Goal: Task Accomplishment & Management: Complete application form

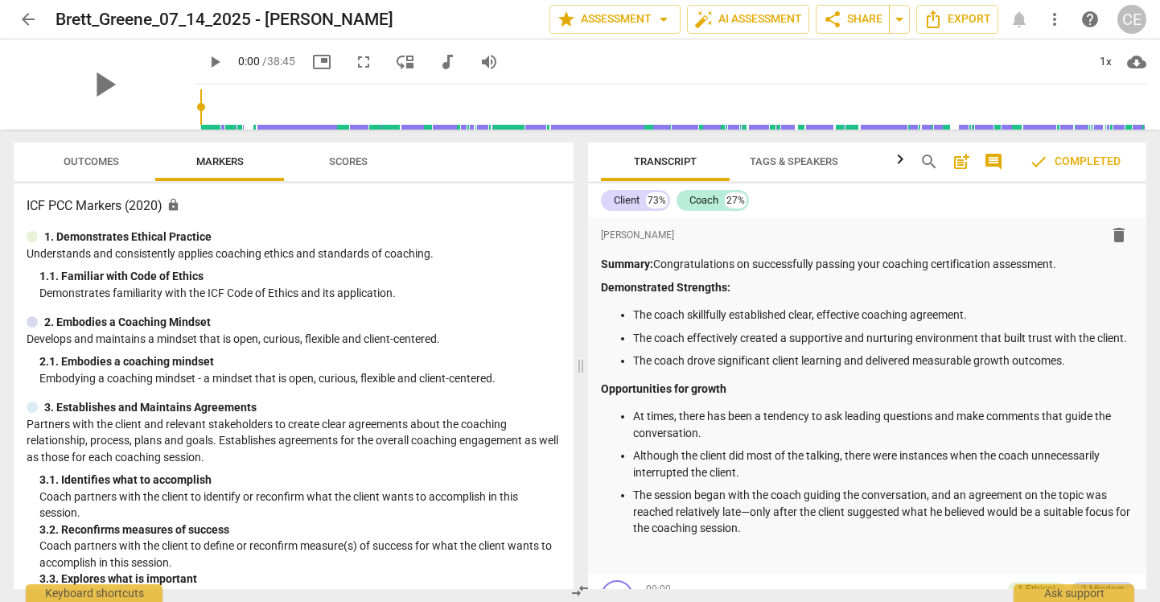
click at [30, 23] on span "arrow_back" at bounding box center [28, 19] width 19 height 19
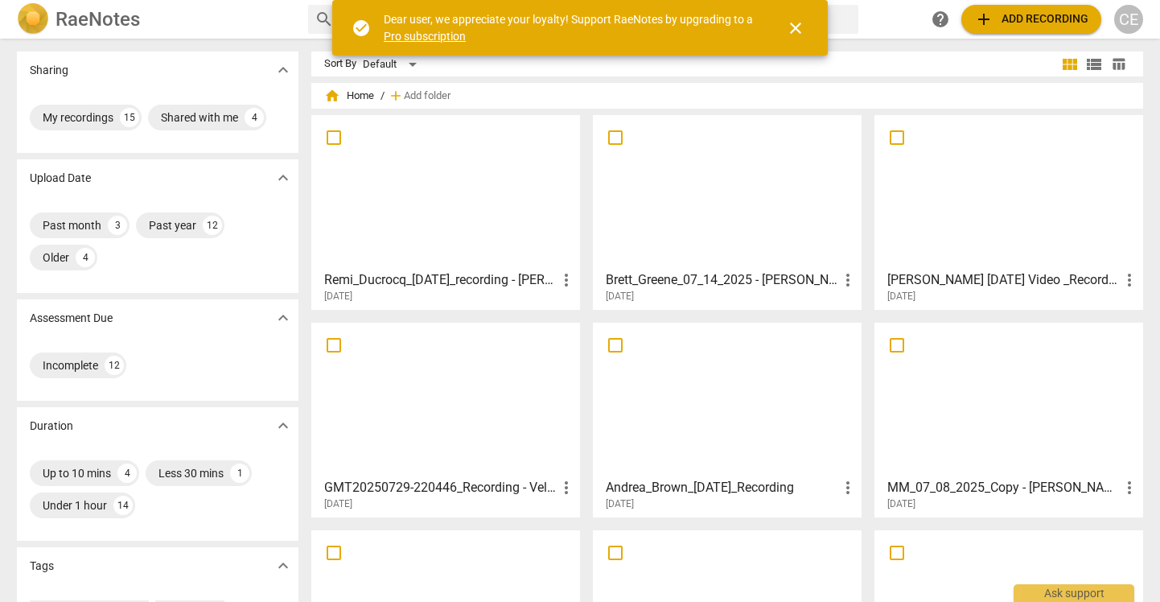
click at [419, 187] on div at bounding box center [445, 192] width 257 height 142
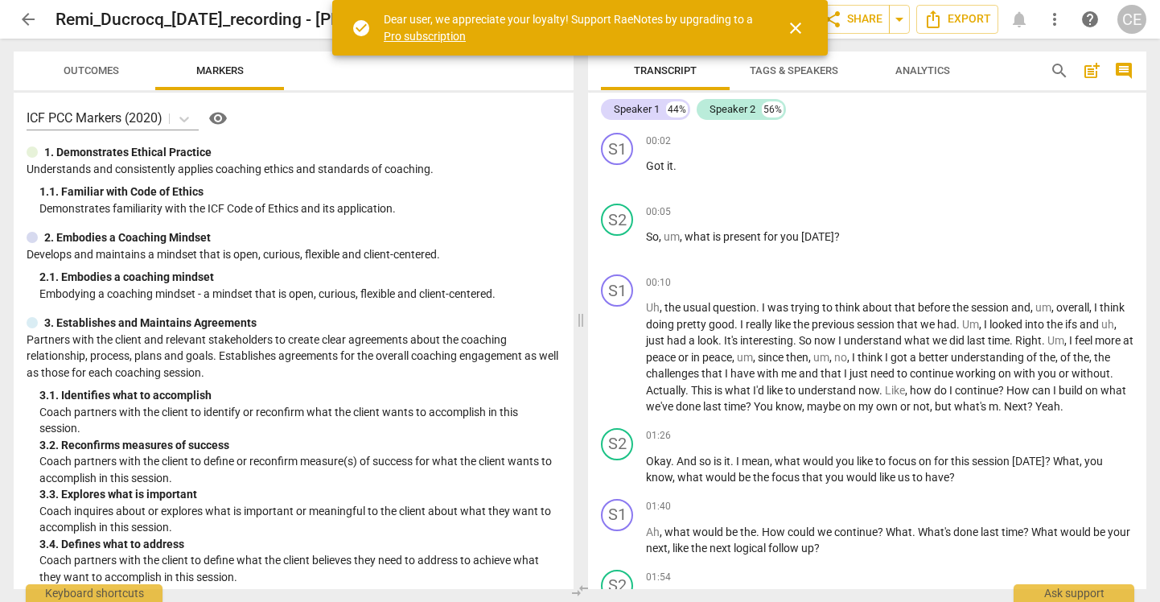
click at [797, 29] on span "close" at bounding box center [795, 28] width 19 height 19
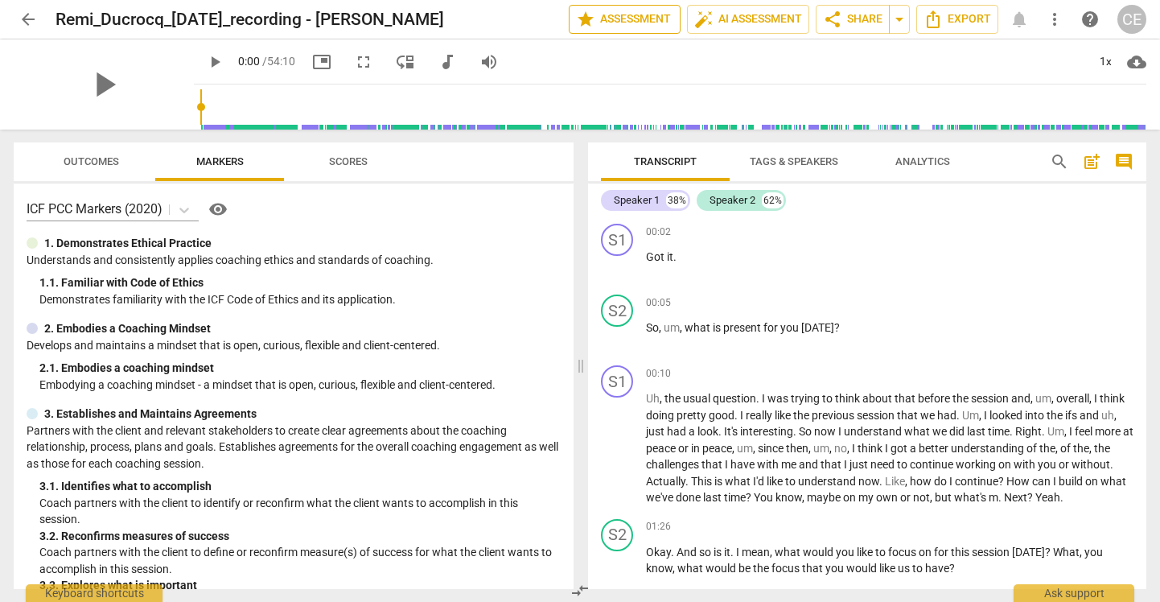
click at [614, 21] on span "star Assessment" at bounding box center [624, 19] width 97 height 19
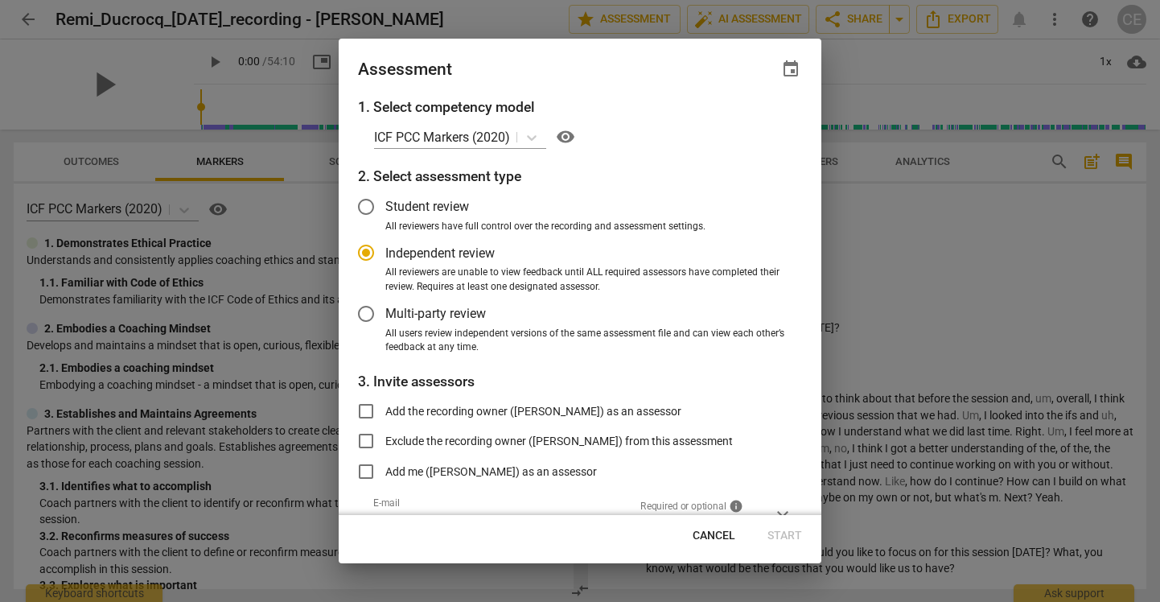
radio input "false"
click at [370, 205] on input "Student review" at bounding box center [366, 206] width 39 height 39
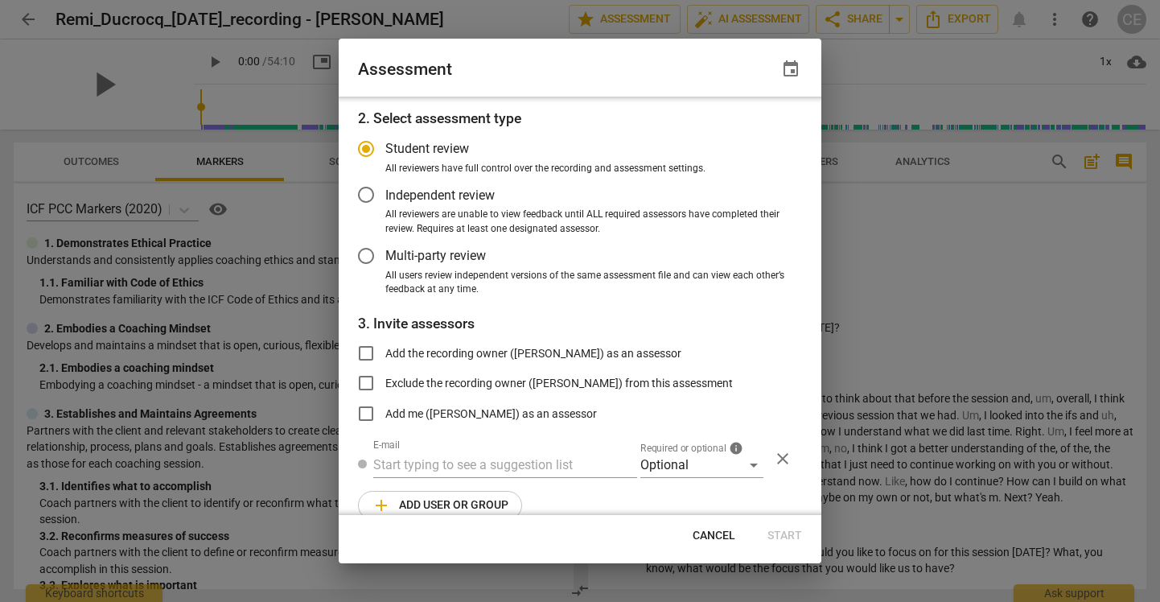
scroll to position [81, 0]
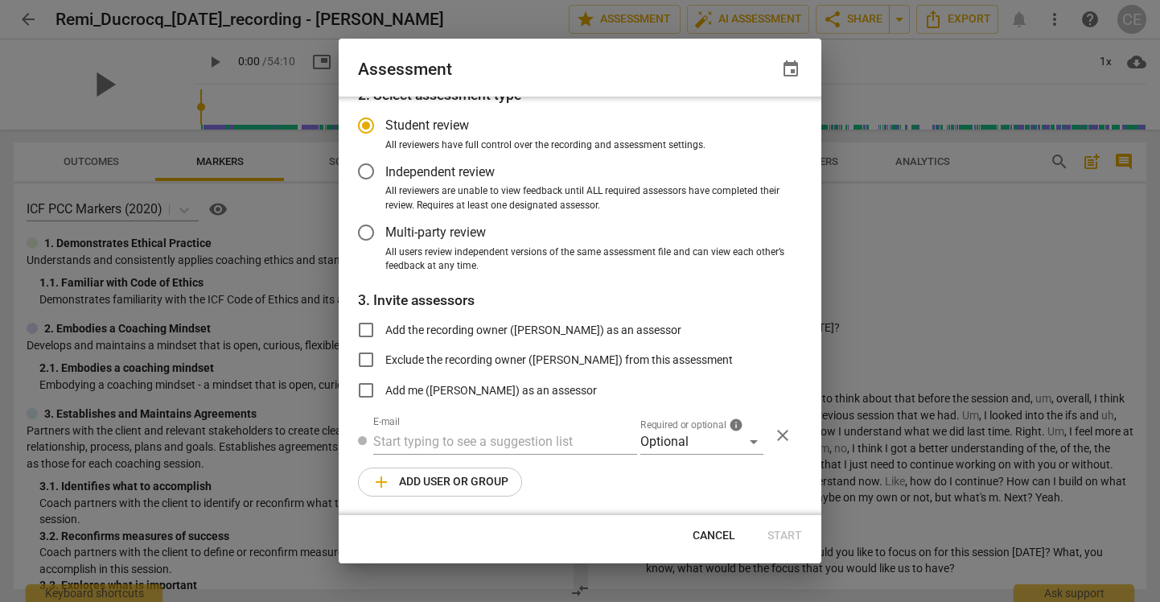
radio input "false"
click at [367, 356] on input "Exclude the recording owner (Candace Elder) from this assessment" at bounding box center [366, 359] width 39 height 39
checkbox input "true"
click at [446, 434] on input "text" at bounding box center [505, 442] width 264 height 26
click at [735, 439] on div "Optional" at bounding box center [701, 442] width 123 height 26
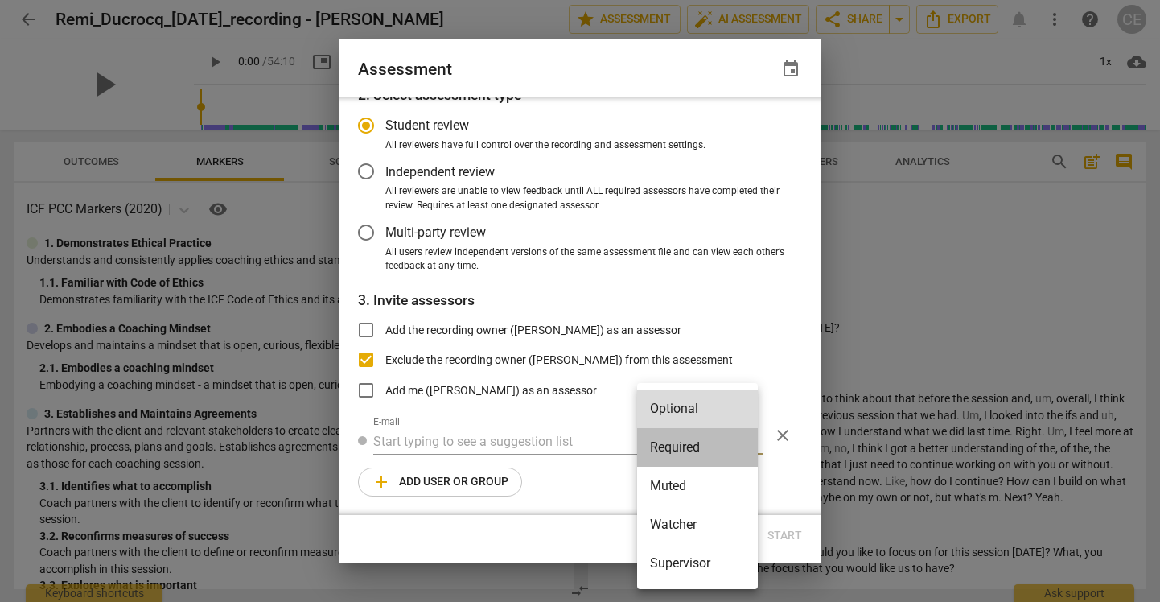
click at [699, 447] on li "Required" at bounding box center [697, 447] width 121 height 39
radio input "false"
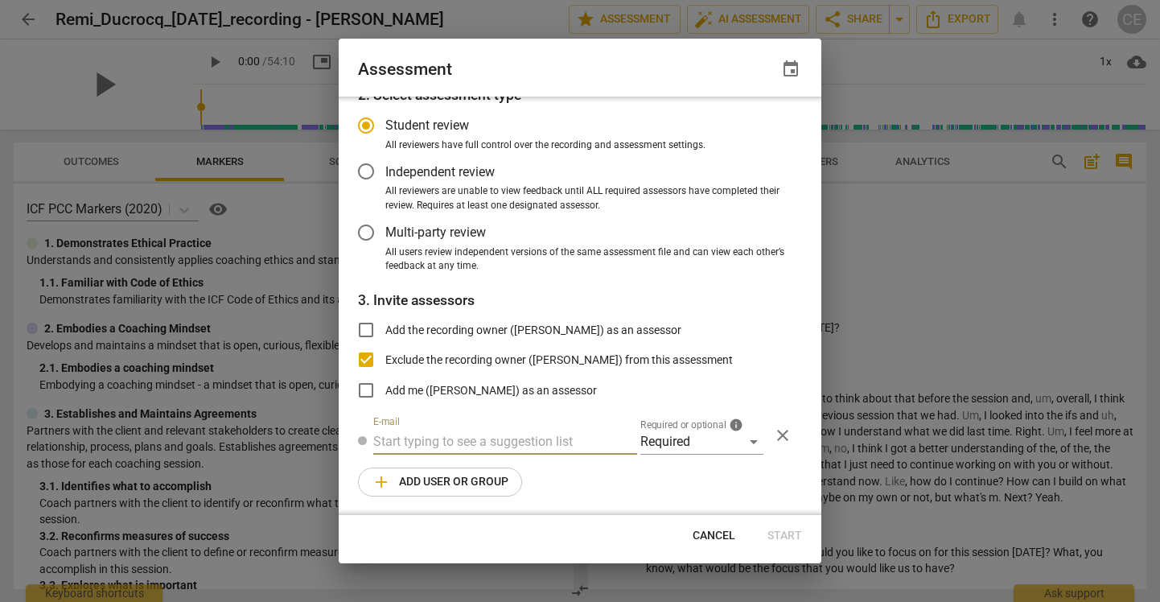
click at [512, 438] on input "text" at bounding box center [505, 442] width 264 height 26
type input "c"
radio input "false"
paste input "charrisfike@gmail.com"
type input "charrisfike@gmail.com"
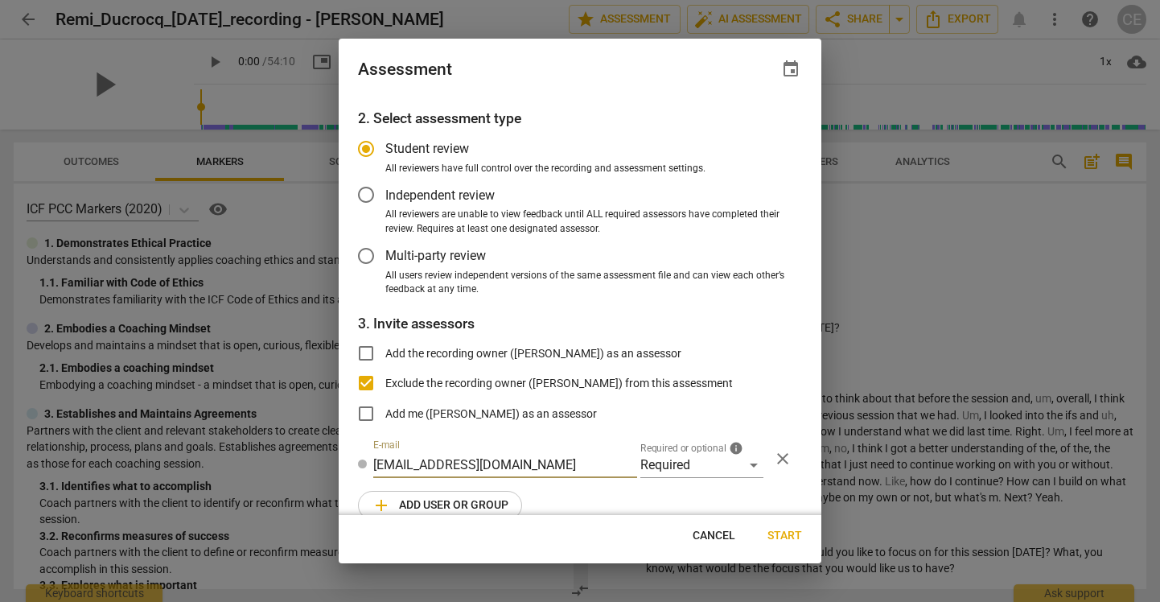
radio input "false"
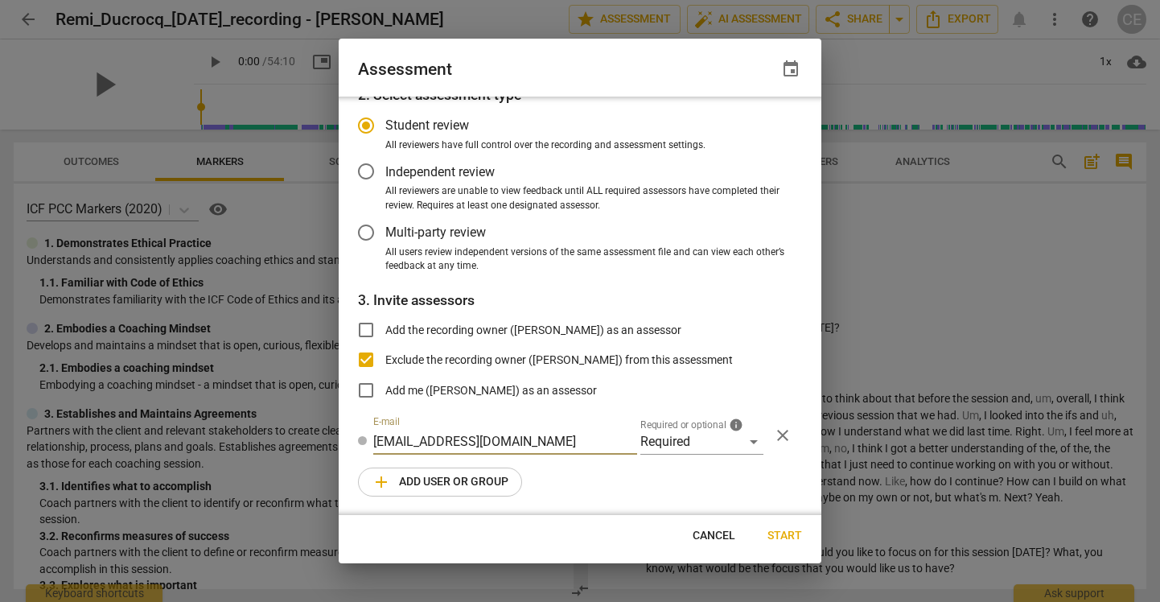
type input "charrisfike@gmail.com"
click at [789, 537] on span "Start" at bounding box center [785, 536] width 35 height 16
radio input "false"
type input "Carol Harris-Fike <charrisfike@gmail.com>"
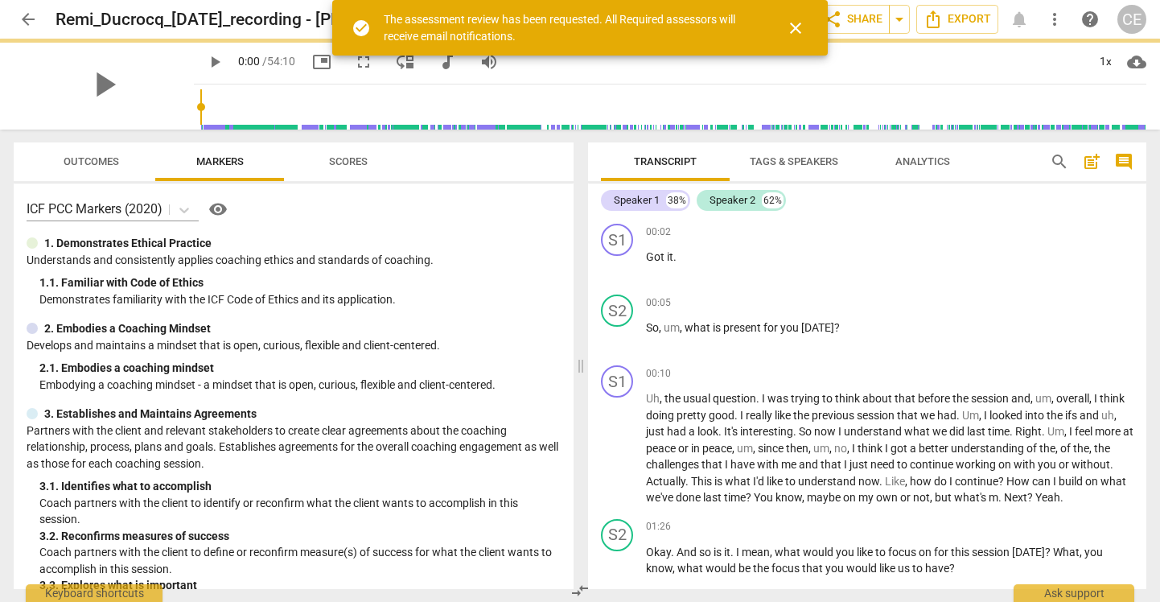
scroll to position [0, 0]
